Goal: Transaction & Acquisition: Purchase product/service

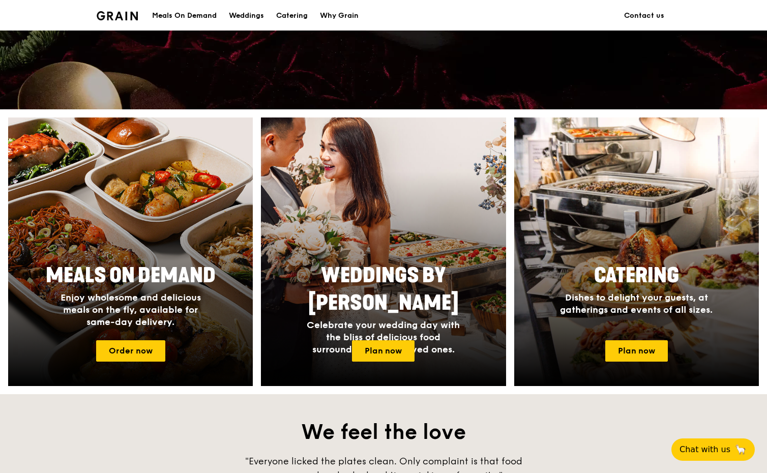
scroll to position [358, 0]
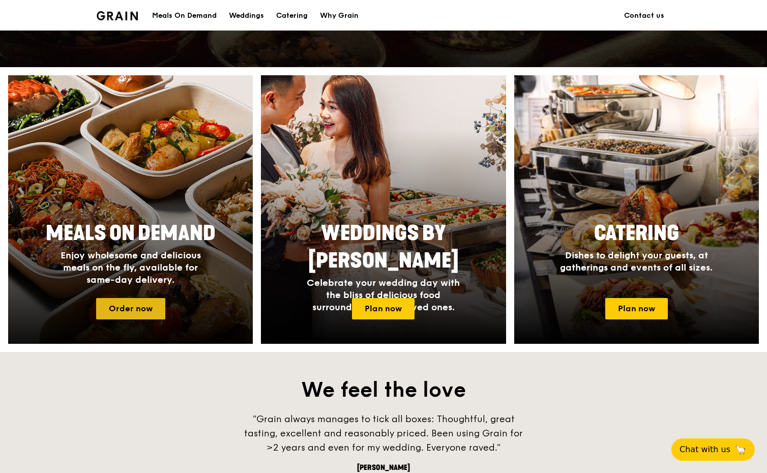
click at [127, 314] on link "Order now" at bounding box center [130, 308] width 69 height 21
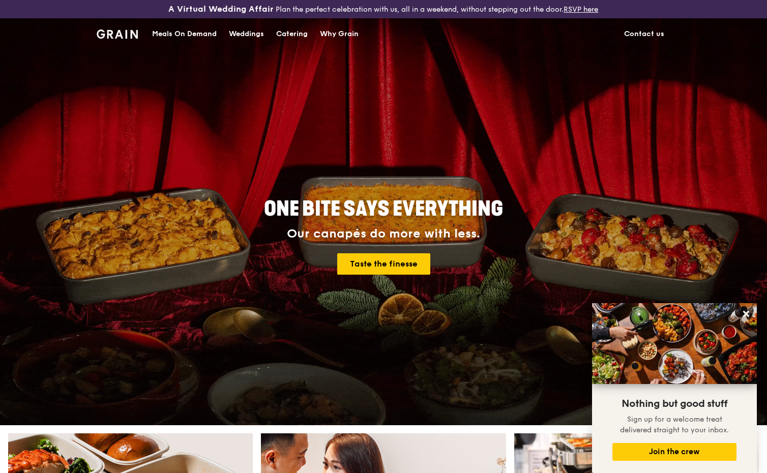
scroll to position [358, 0]
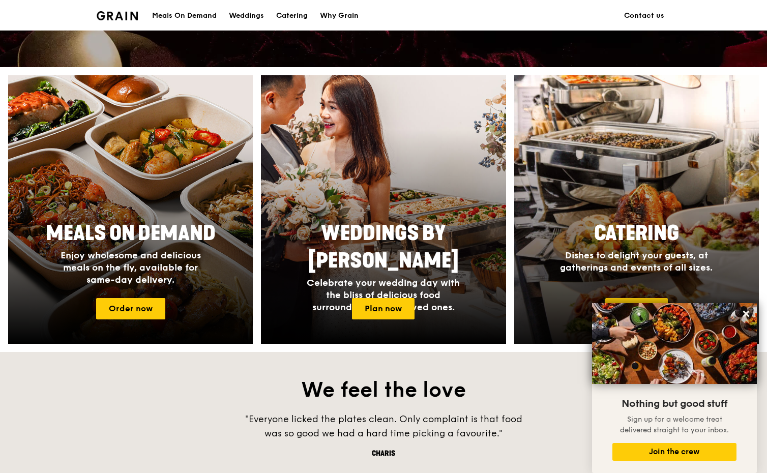
click at [659, 231] on span "Catering" at bounding box center [636, 233] width 85 height 24
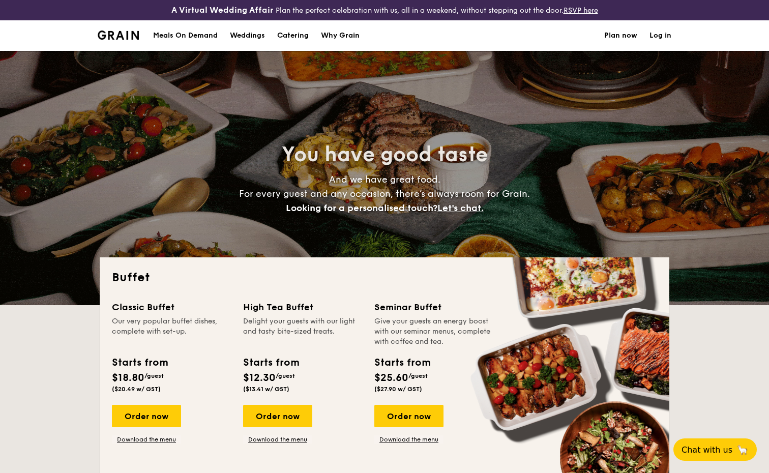
select select
